Goal: Information Seeking & Learning: Learn about a topic

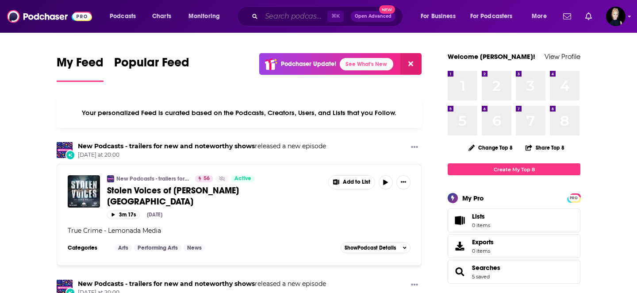
click at [292, 13] on input "Search podcasts, credits, & more..." at bounding box center [294, 16] width 66 height 14
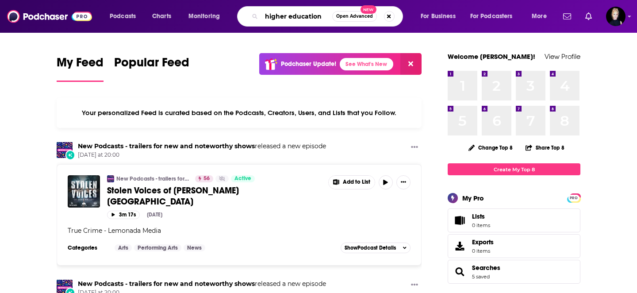
type input "higher education"
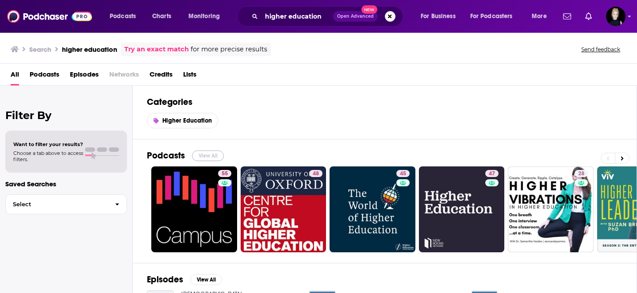
click at [205, 155] on button "View All" at bounding box center [208, 155] width 32 height 11
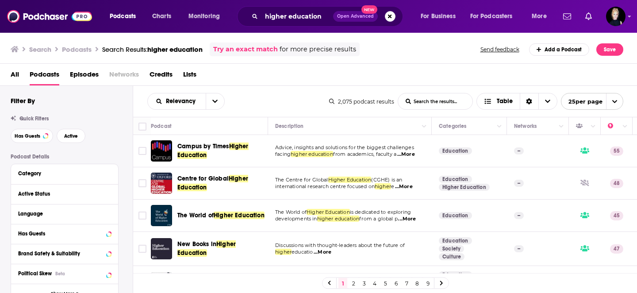
click at [219, 156] on span "Campus by Times Higher Education" at bounding box center [221, 151] width 88 height 18
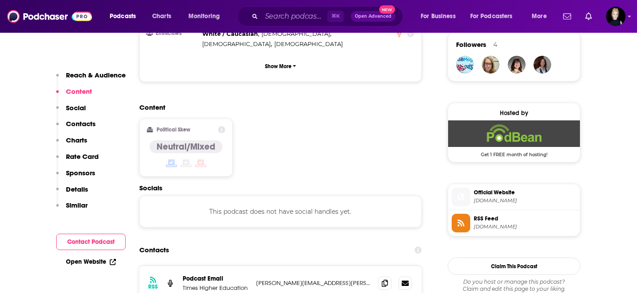
scroll to position [649, 0]
click at [385, 279] on icon at bounding box center [385, 282] width 6 height 7
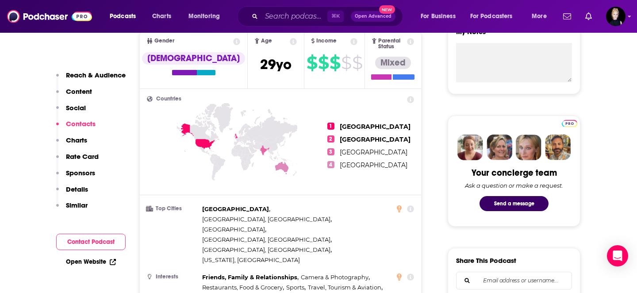
scroll to position [0, 0]
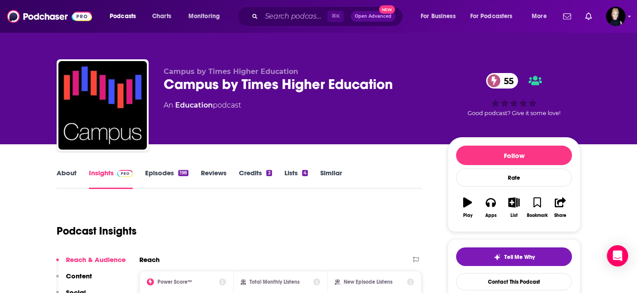
click at [70, 174] on link "About" at bounding box center [67, 179] width 20 height 20
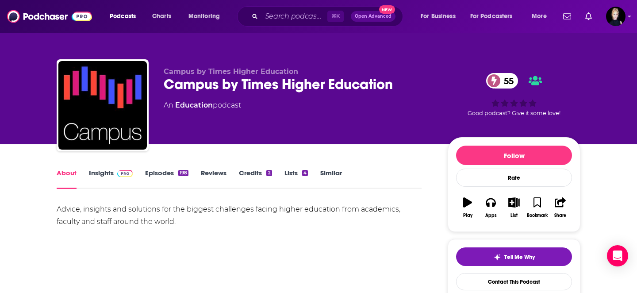
click at [109, 173] on link "Insights" at bounding box center [111, 179] width 44 height 20
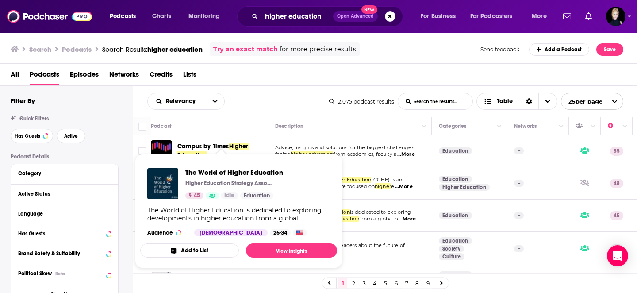
click at [212, 211] on div "The World of Higher Education is dedicated to exploring developments in higher …" at bounding box center [238, 214] width 183 height 16
click at [295, 248] on link "View Insights" at bounding box center [291, 250] width 91 height 14
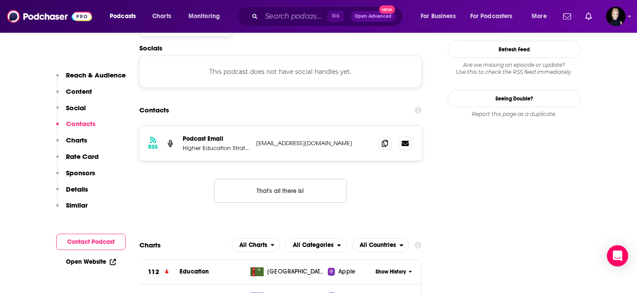
scroll to position [844, 0]
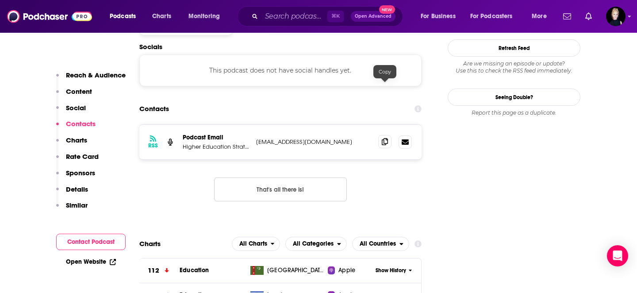
click at [384, 138] on icon at bounding box center [385, 141] width 6 height 7
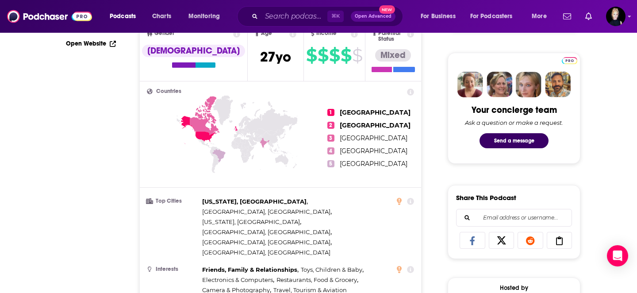
scroll to position [0, 0]
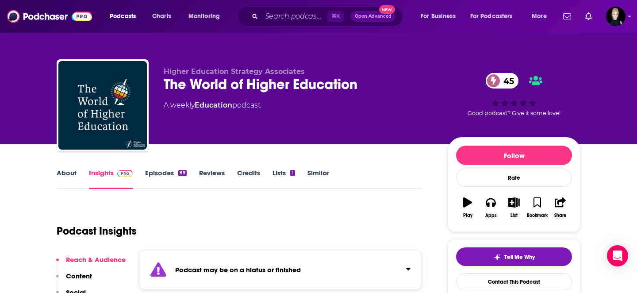
click at [160, 174] on link "Episodes 89" at bounding box center [166, 179] width 42 height 20
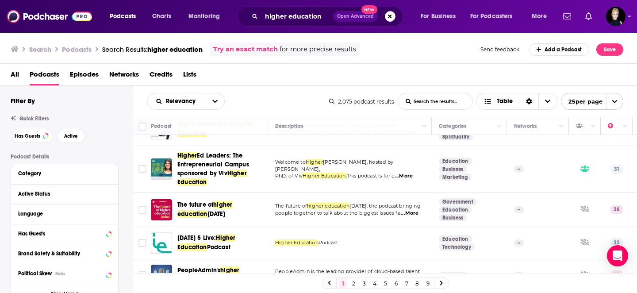
scroll to position [156, 0]
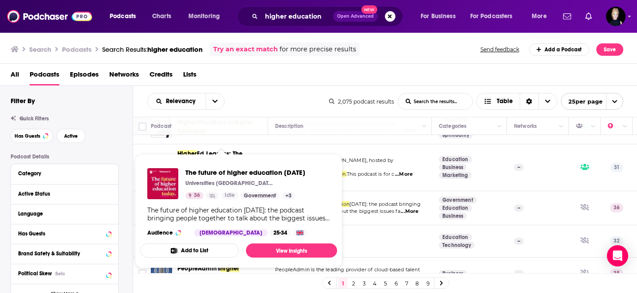
click at [216, 203] on div "The future of higher education [DATE] Universities UK 36 Idle Government + 3 Th…" at bounding box center [238, 202] width 197 height 82
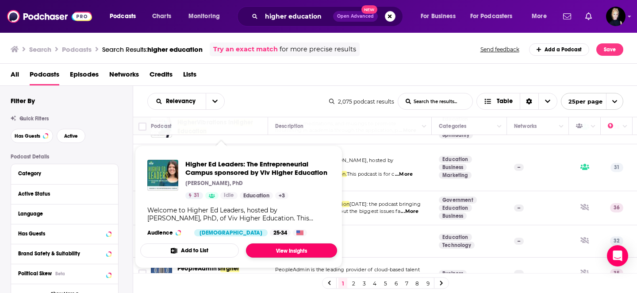
click at [265, 249] on link "View Insights" at bounding box center [291, 250] width 91 height 14
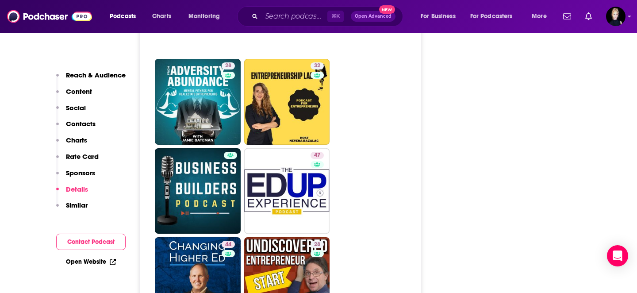
scroll to position [1540, 0]
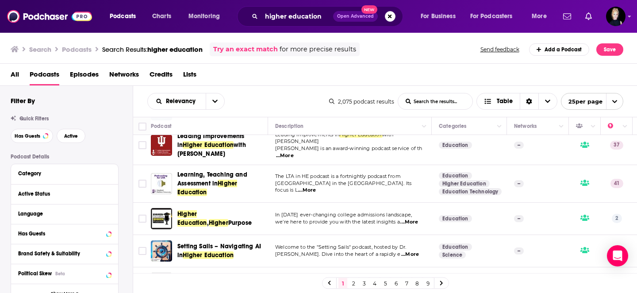
scroll to position [321, 0]
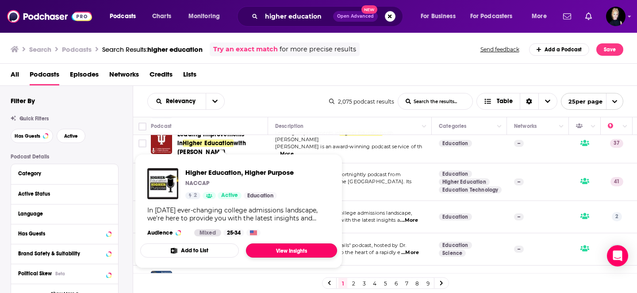
click at [296, 253] on link "View Insights" at bounding box center [291, 250] width 91 height 14
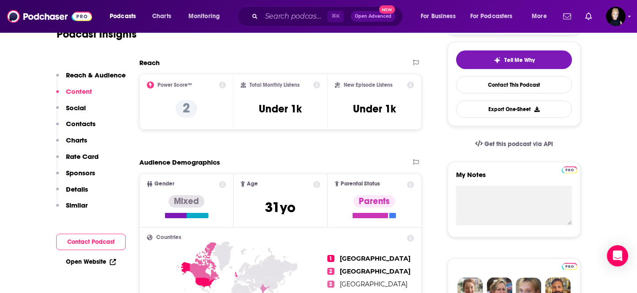
scroll to position [188, 0]
